Goal: Find specific page/section: Find specific page/section

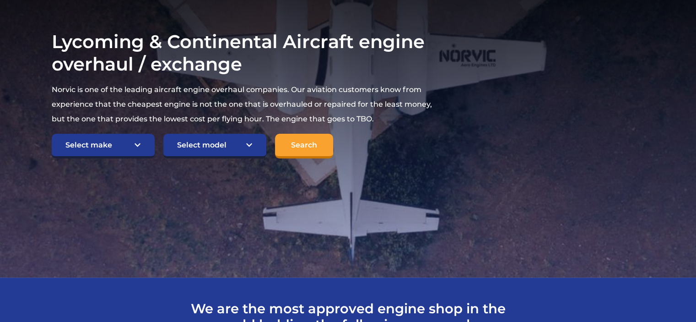
scroll to position [183, 0]
click at [139, 144] on select "Select make TCM Continental Lycoming" at bounding box center [103, 145] width 103 height 25
select select "Lycoming"
click at [52, 133] on select "Select make TCM Continental Lycoming" at bounding box center [103, 145] width 103 height 25
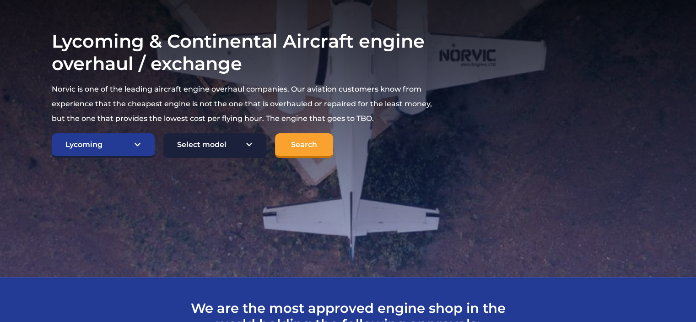
click at [245, 143] on select "Select model American Champion 7KCAB Bellanca Citabria IO-320-E2A Beech 23 Musk…" at bounding box center [214, 145] width 103 height 25
select select "646"
click at [163, 133] on select "Select model American Champion 7KCAB Bellanca Citabria IO-320-E2A Beech 23 Musk…" at bounding box center [214, 145] width 103 height 25
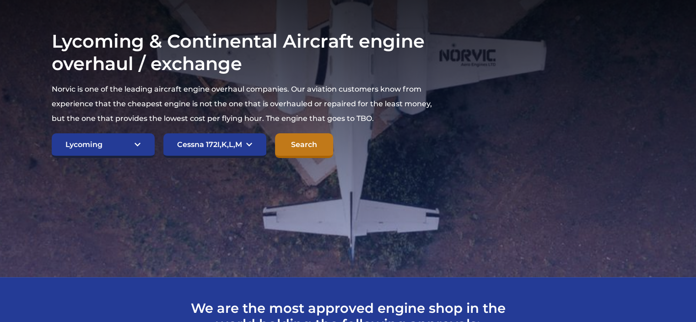
click at [301, 145] on input "Search" at bounding box center [304, 145] width 58 height 25
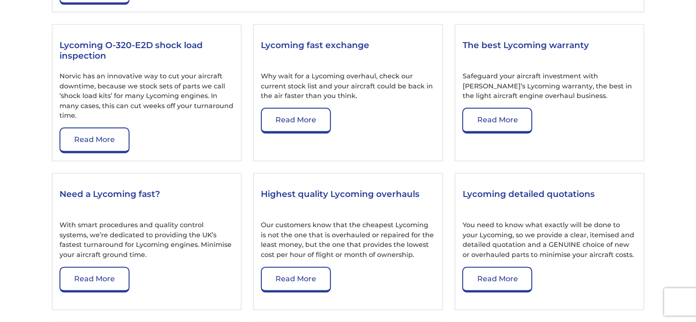
scroll to position [1189, 0]
